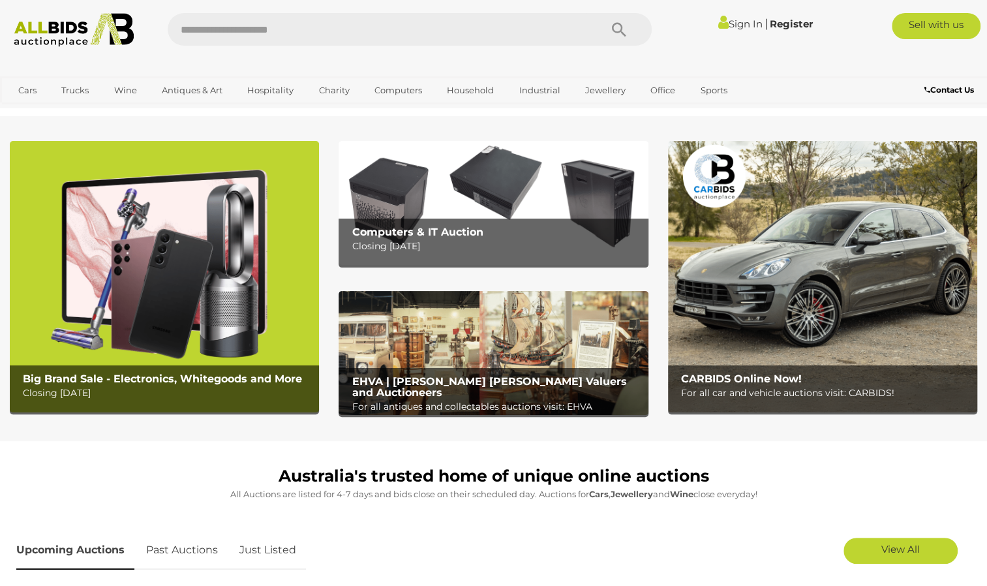
click at [154, 379] on b "Big Brand Sale - Electronics, Whitegoods and More" at bounding box center [162, 378] width 279 height 12
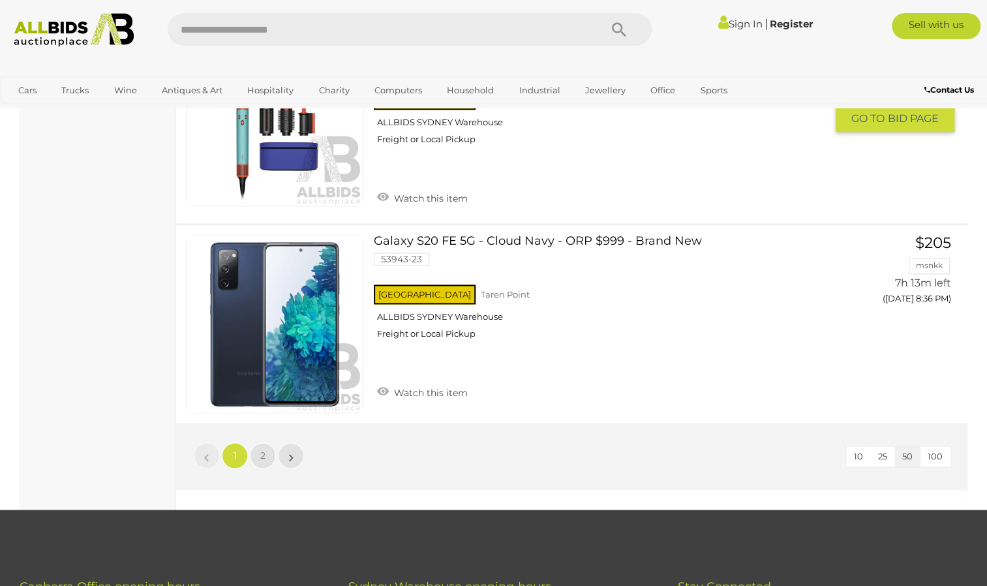
scroll to position [9889, 0]
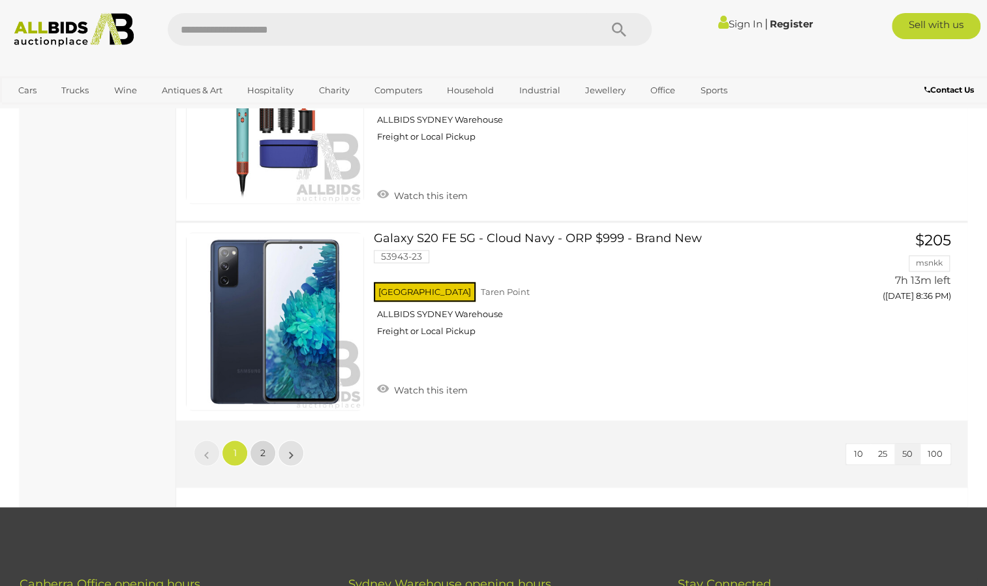
click at [263, 447] on span "2" at bounding box center [262, 453] width 5 height 12
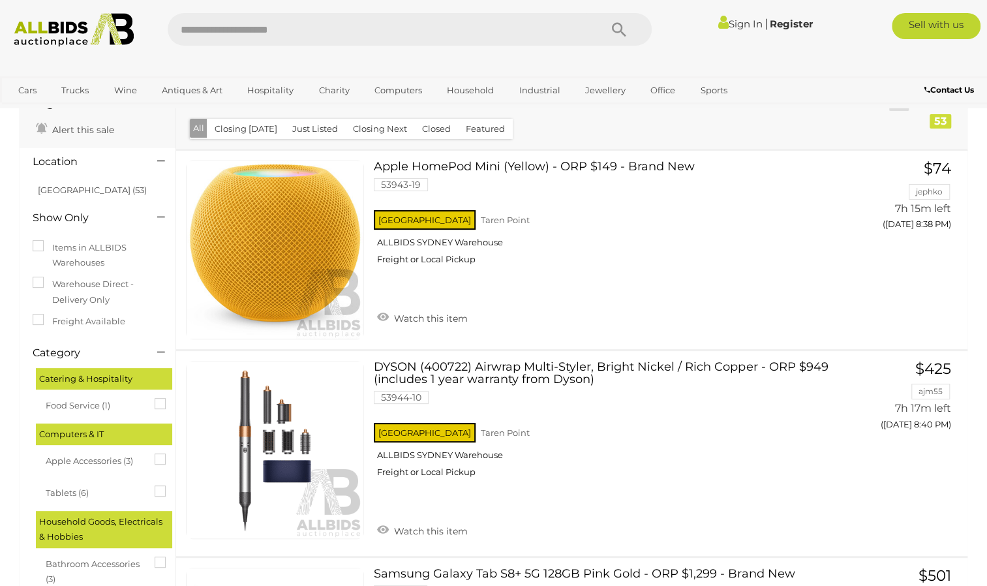
scroll to position [60, 0]
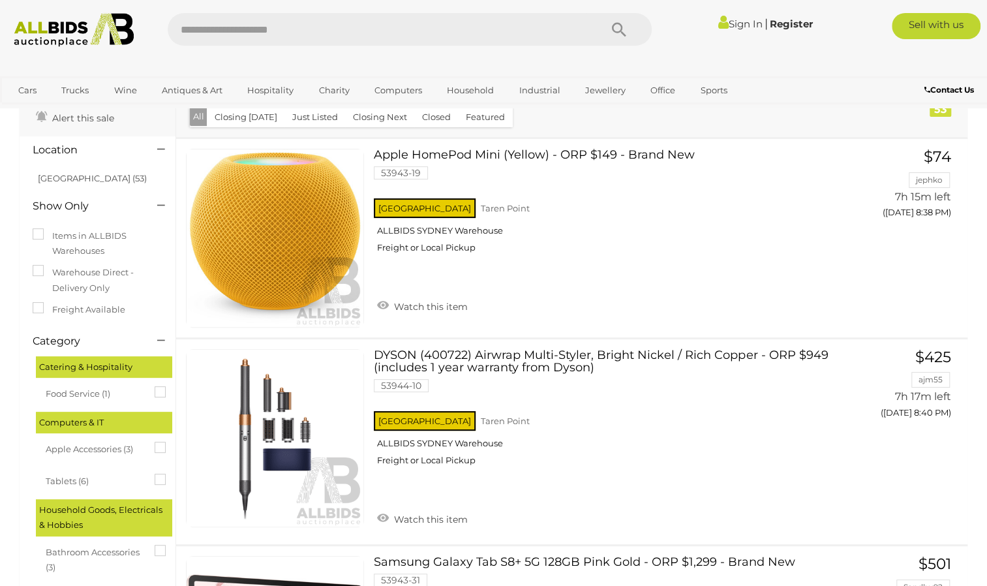
click at [53, 40] on img at bounding box center [73, 30] width 133 height 34
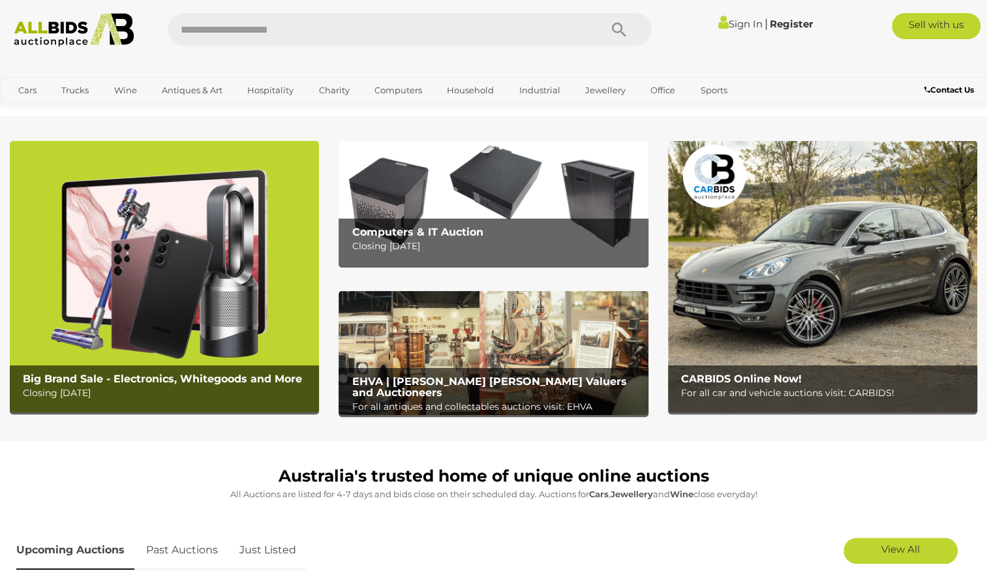
click at [699, 363] on img at bounding box center [822, 276] width 309 height 271
click at [537, 224] on div "Computers & IT Auction Closing Tuesday 12th August" at bounding box center [496, 239] width 303 height 42
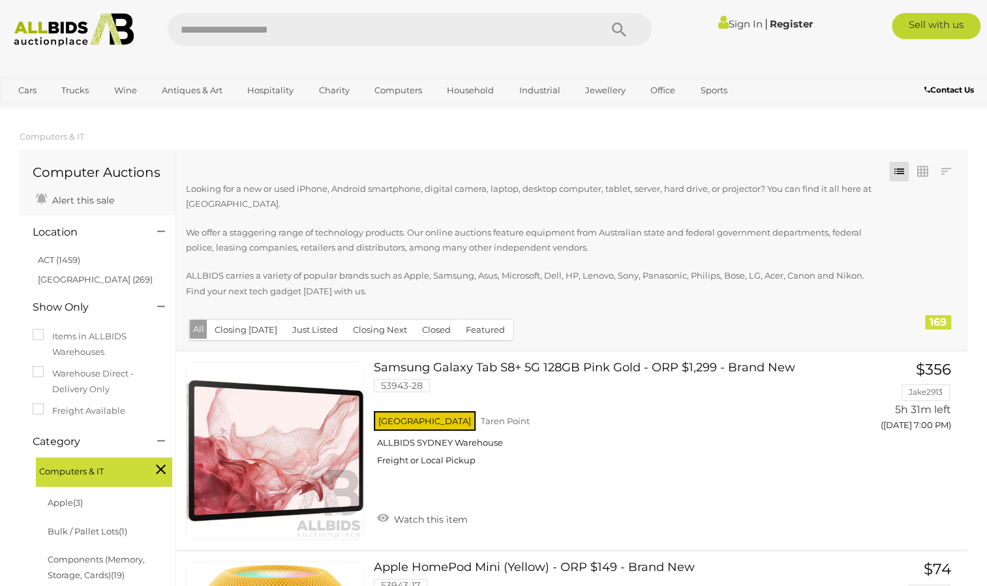
click at [68, 42] on img at bounding box center [73, 30] width 133 height 34
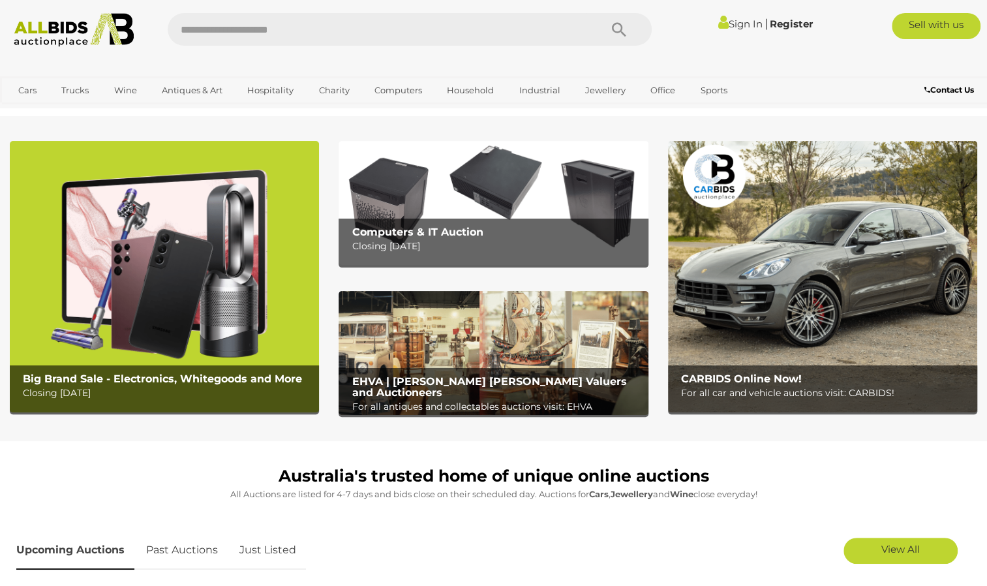
click at [469, 247] on p "Closing Tuesday 12th August" at bounding box center [496, 246] width 290 height 16
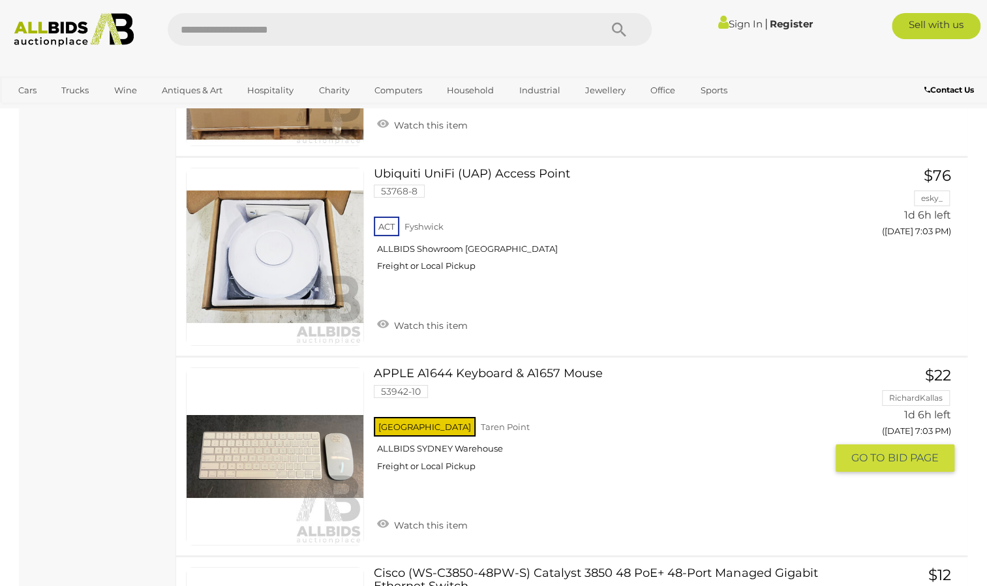
scroll to position [5462, 0]
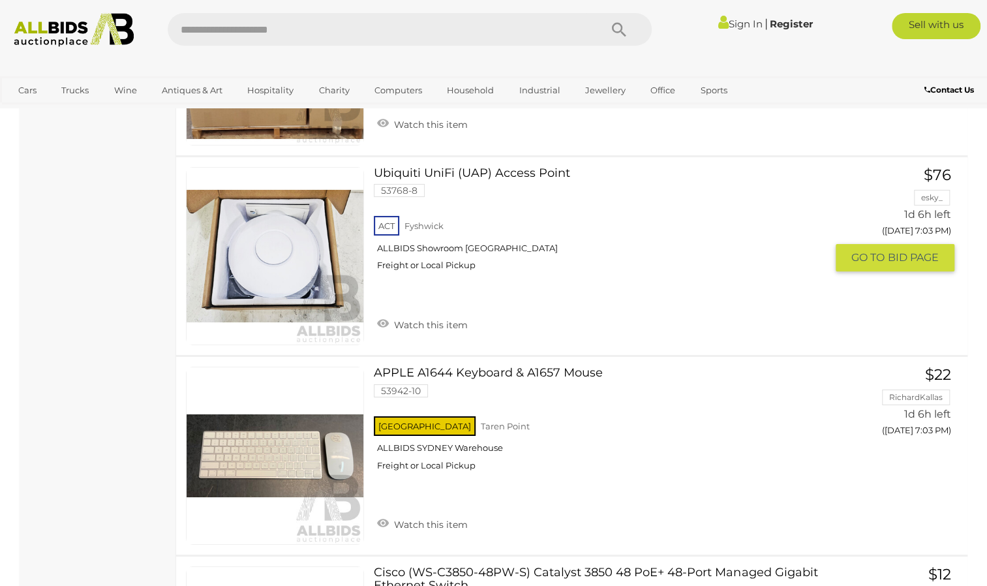
click at [510, 167] on link "Ubiquiti UniFi (UAP) Access Point 53768-8 ACT Fyshwick ALLBIDS Showroom Fyshwick" at bounding box center [604, 224] width 442 height 114
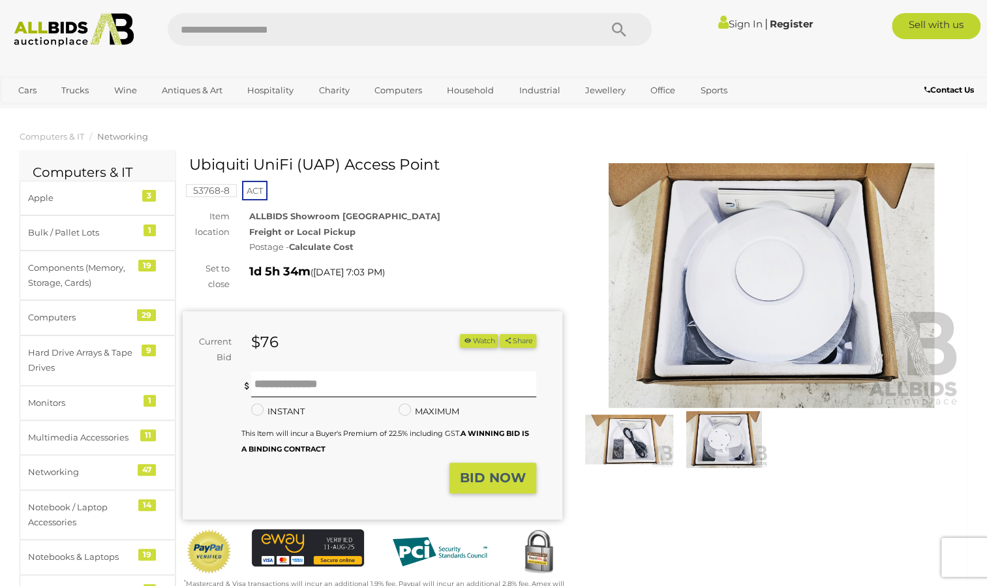
click at [632, 432] on img at bounding box center [629, 439] width 88 height 57
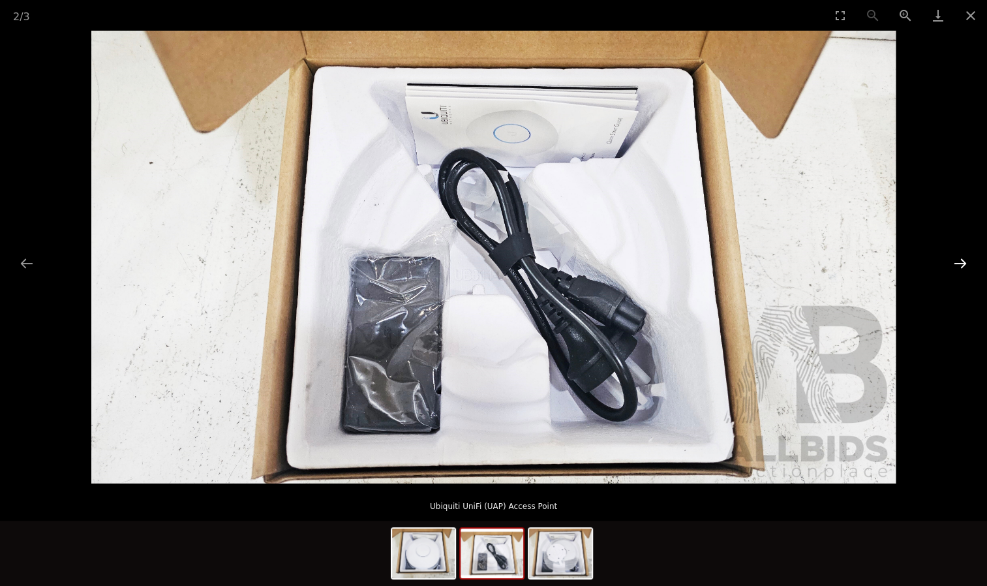
click at [960, 256] on button "Next slide" at bounding box center [959, 262] width 27 height 25
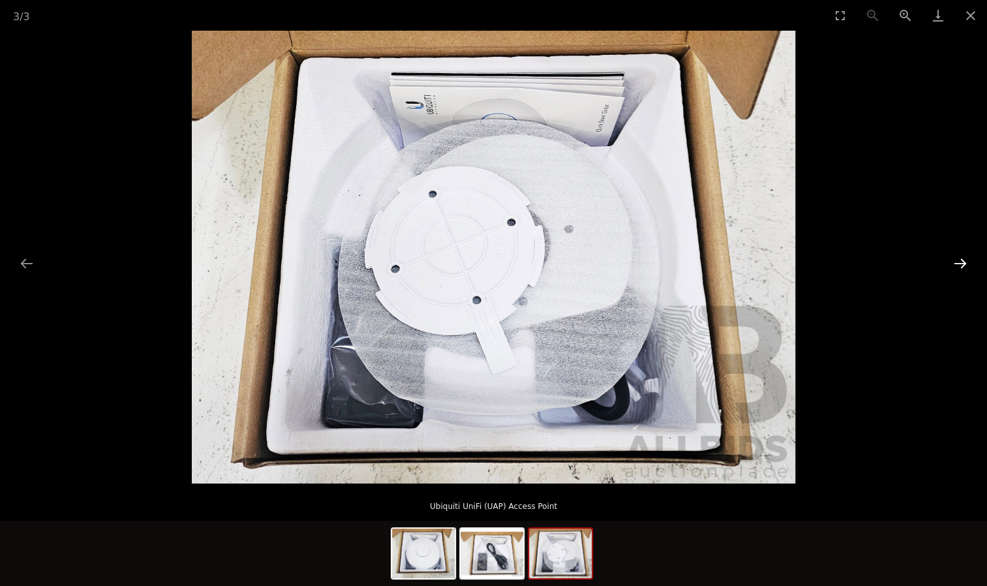
click at [960, 256] on button "Next slide" at bounding box center [959, 262] width 27 height 25
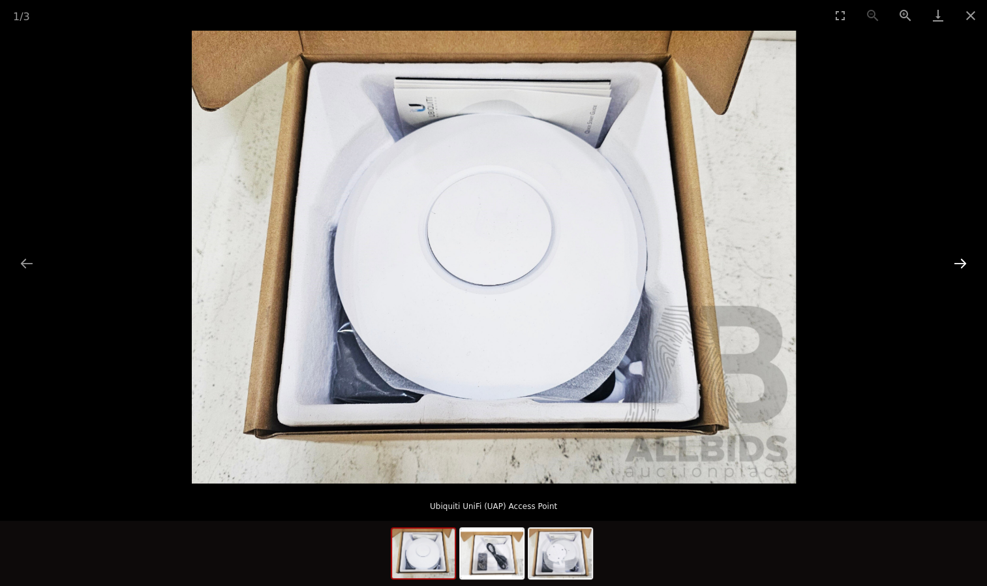
click at [960, 256] on button "Next slide" at bounding box center [959, 262] width 27 height 25
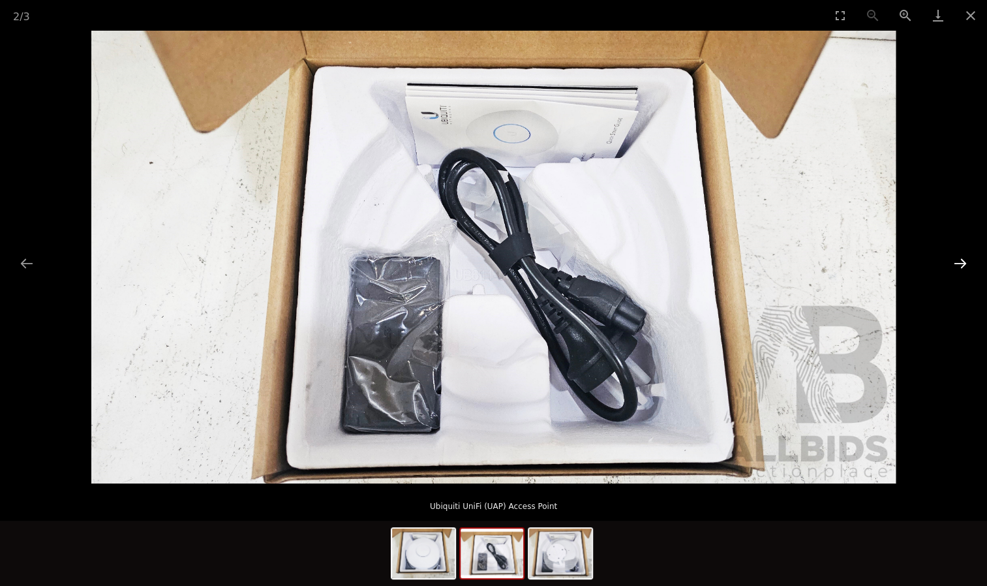
click at [960, 256] on button "Next slide" at bounding box center [959, 262] width 27 height 25
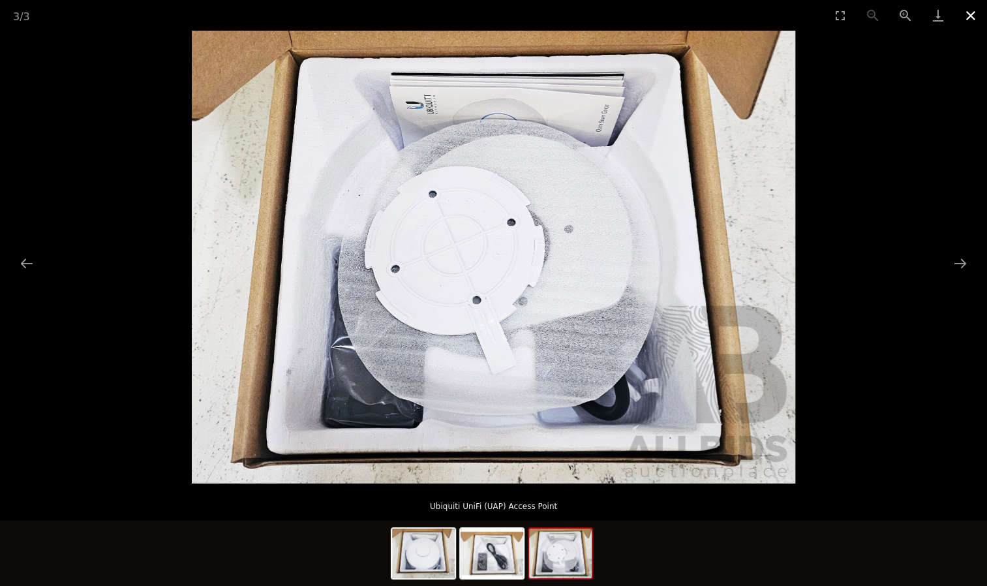
click at [968, 18] on button "Close gallery" at bounding box center [970, 15] width 33 height 31
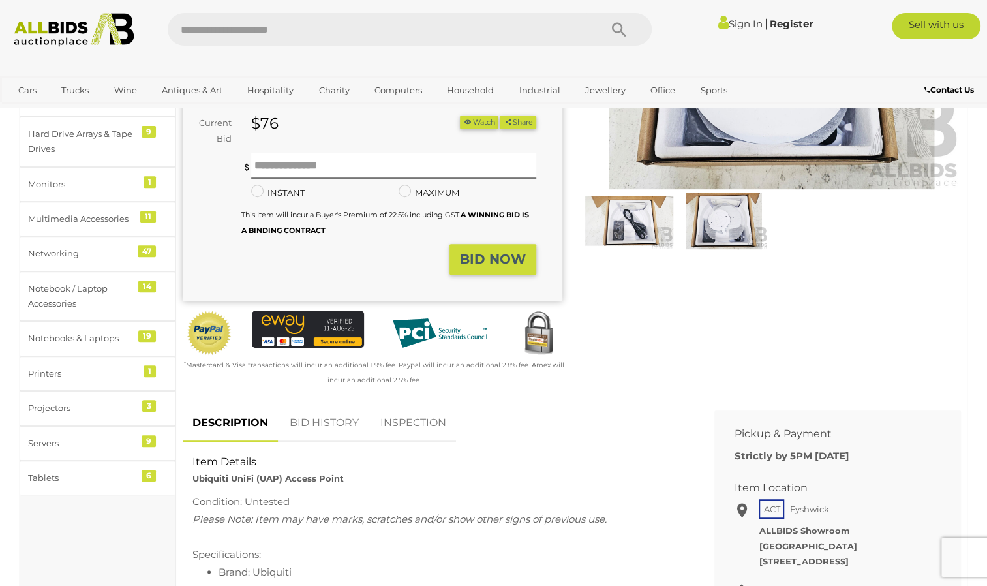
scroll to position [226, 0]
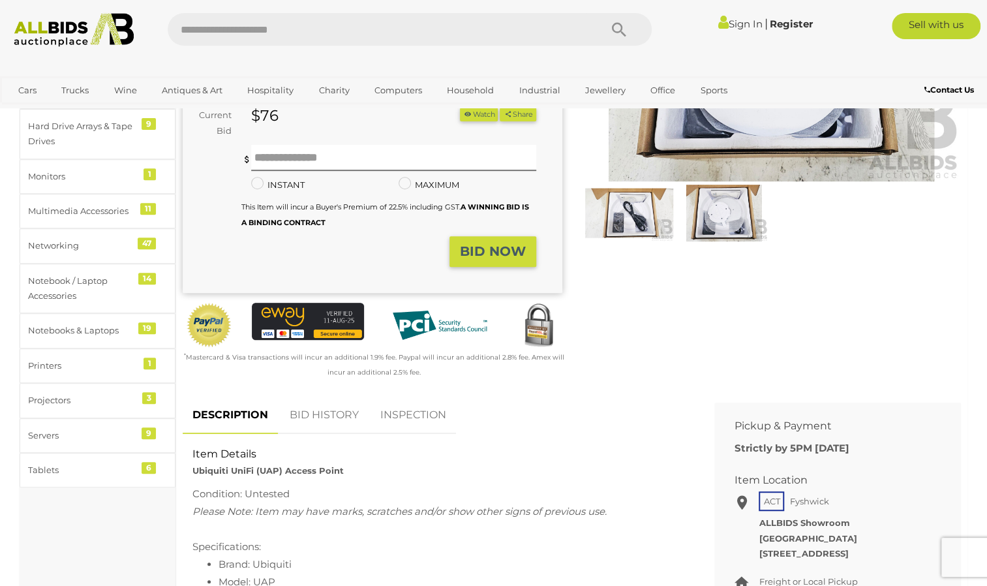
click at [321, 423] on link "BID HISTORY" at bounding box center [324, 415] width 89 height 38
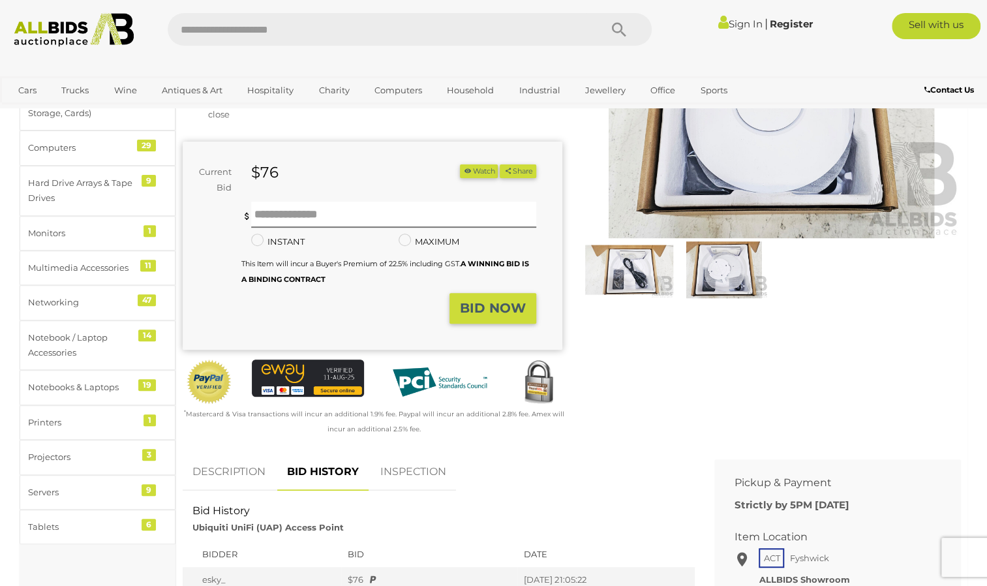
scroll to position [0, 0]
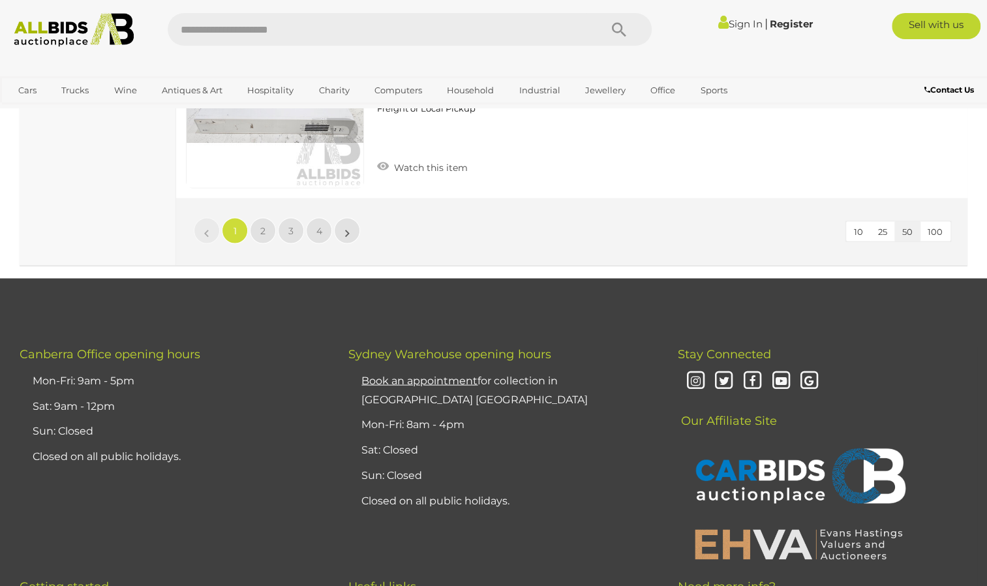
scroll to position [10288, 0]
